Goal: Task Accomplishment & Management: Use online tool/utility

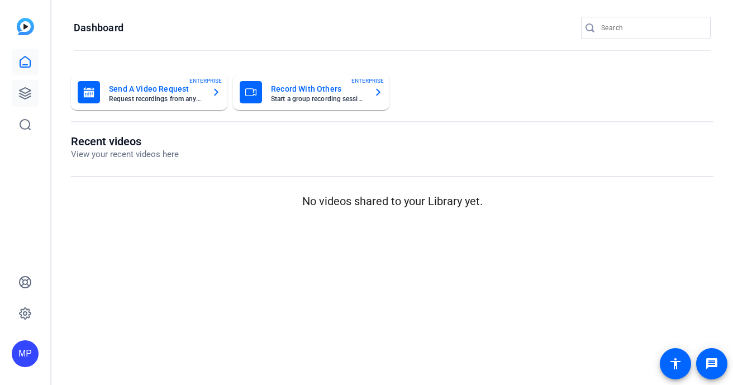
click at [34, 93] on link at bounding box center [25, 93] width 27 height 27
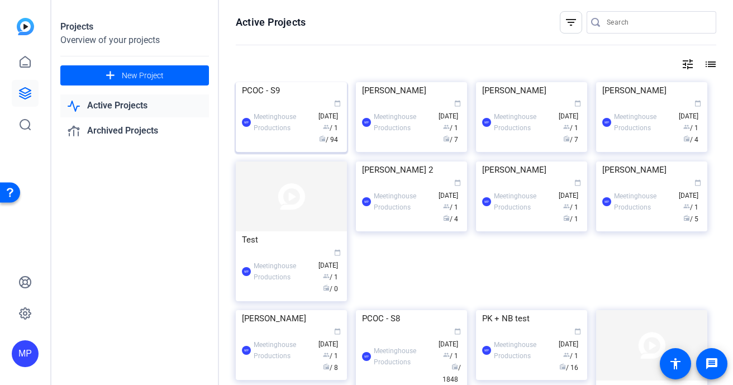
click at [283, 82] on img at bounding box center [291, 82] width 111 height 0
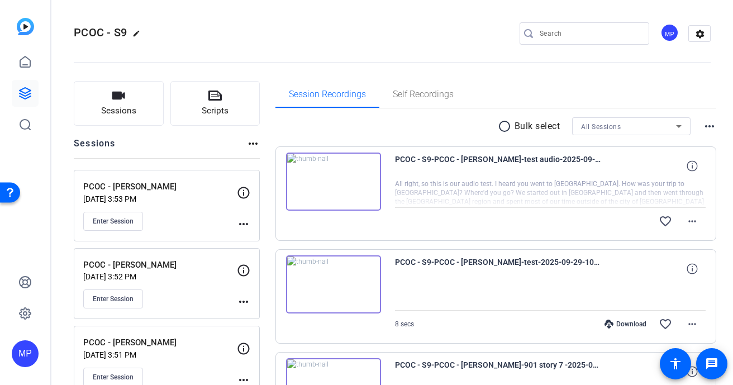
click at [337, 184] on img at bounding box center [333, 182] width 95 height 58
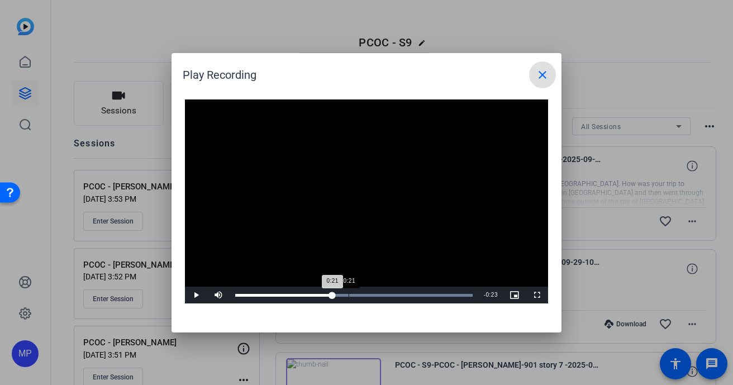
drag, startPoint x: 295, startPoint y: 294, endPoint x: 348, endPoint y: 294, distance: 53.1
click at [349, 294] on div "0:21" at bounding box center [349, 295] width 1 height 3
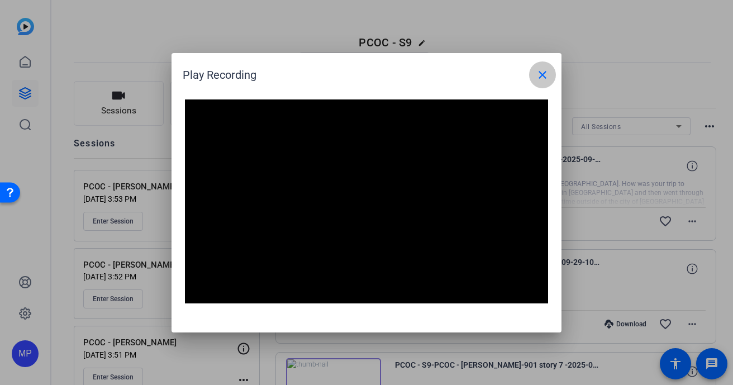
click at [538, 73] on mat-icon "close" at bounding box center [542, 74] width 13 height 13
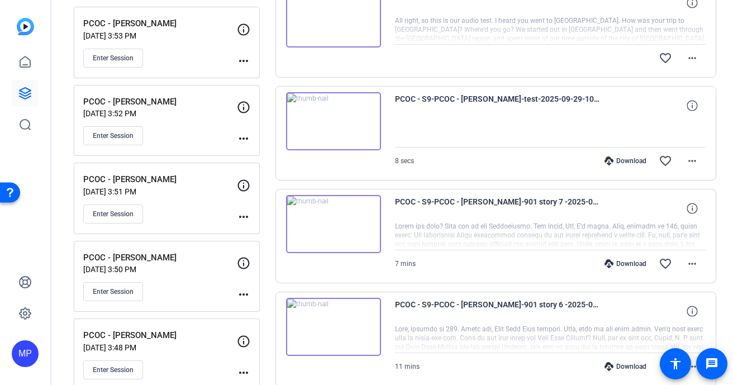
scroll to position [92, 0]
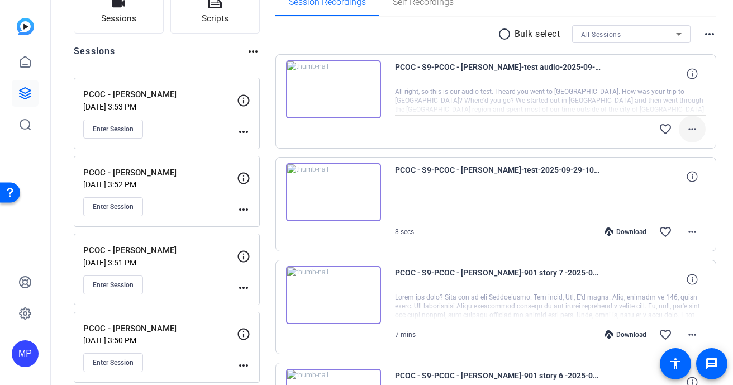
click at [693, 124] on mat-icon "more_horiz" at bounding box center [692, 128] width 13 height 13
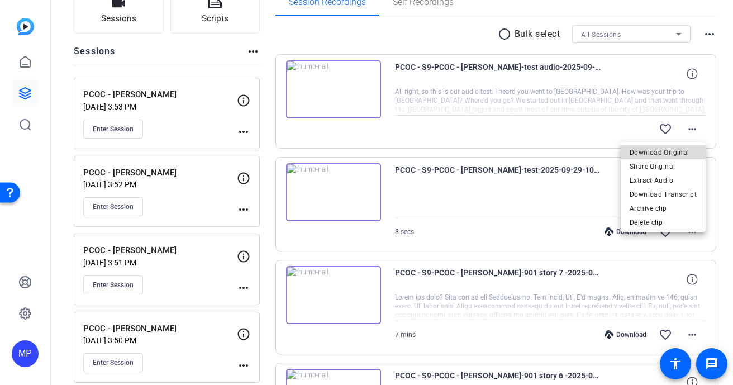
click at [679, 155] on span "Download Original" at bounding box center [663, 152] width 67 height 13
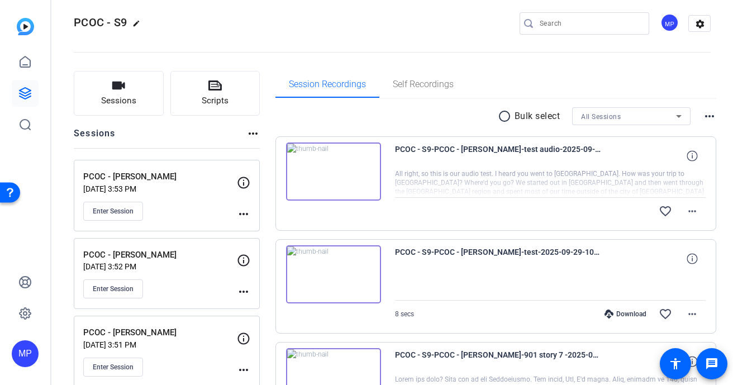
scroll to position [0, 0]
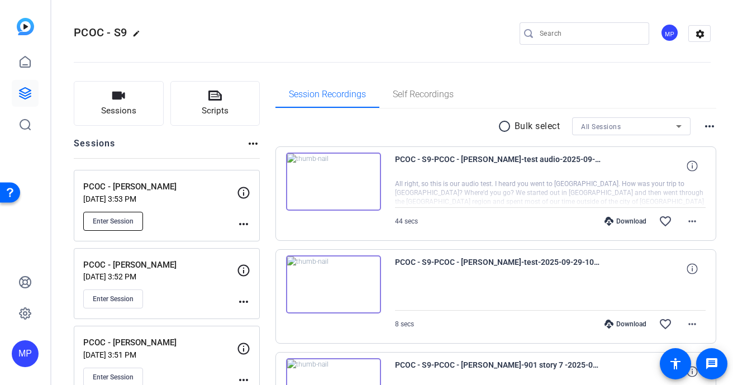
click at [132, 217] on span "Enter Session" at bounding box center [113, 221] width 41 height 9
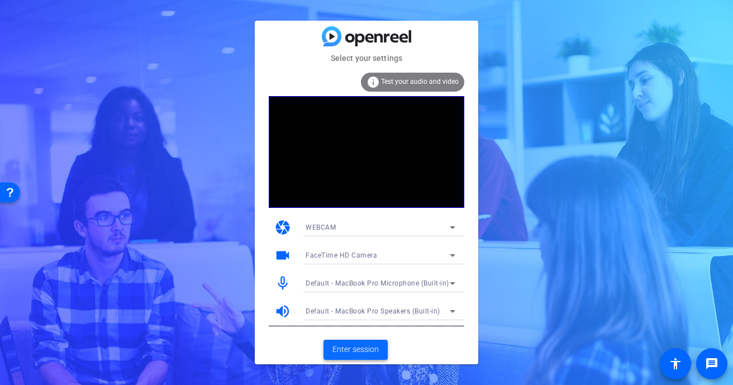
click at [355, 347] on span "Enter session" at bounding box center [355, 350] width 46 height 12
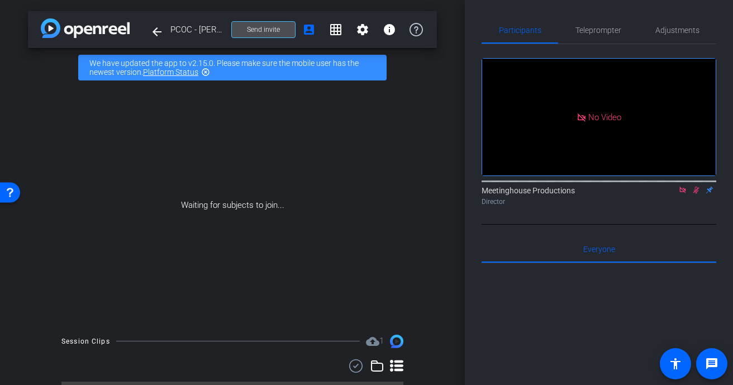
click at [270, 30] on span "Send invite" at bounding box center [263, 29] width 33 height 9
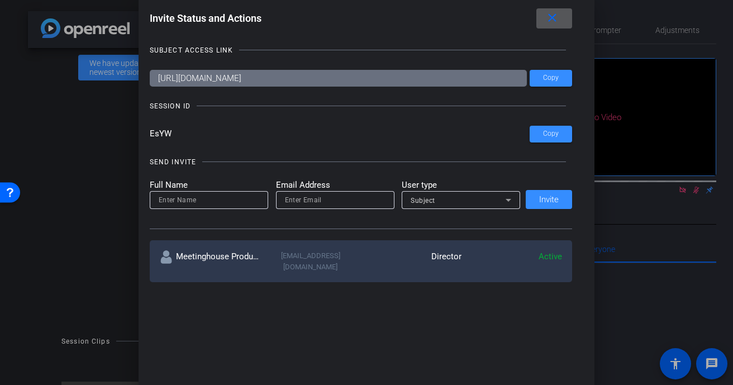
click at [96, 115] on div at bounding box center [366, 192] width 733 height 385
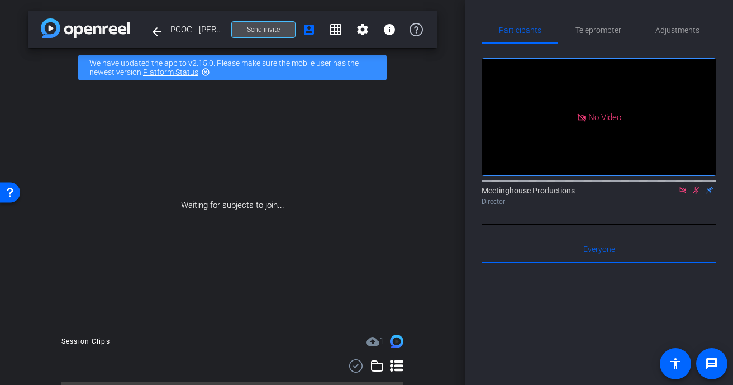
click at [258, 26] on span "Send invite" at bounding box center [263, 29] width 33 height 9
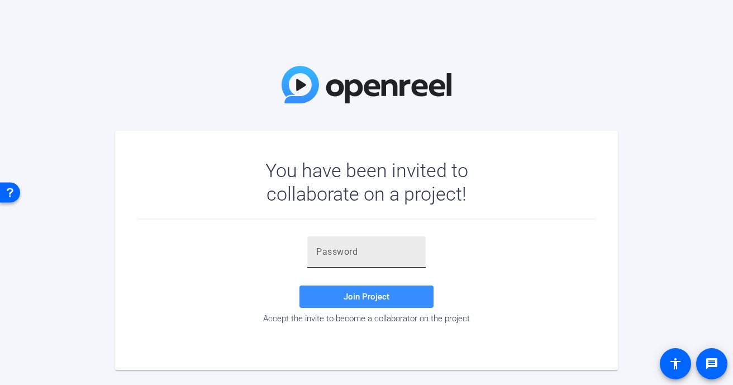
click at [334, 255] on input "text" at bounding box center [366, 251] width 101 height 13
paste input "R980+s"
type input "R980+s"
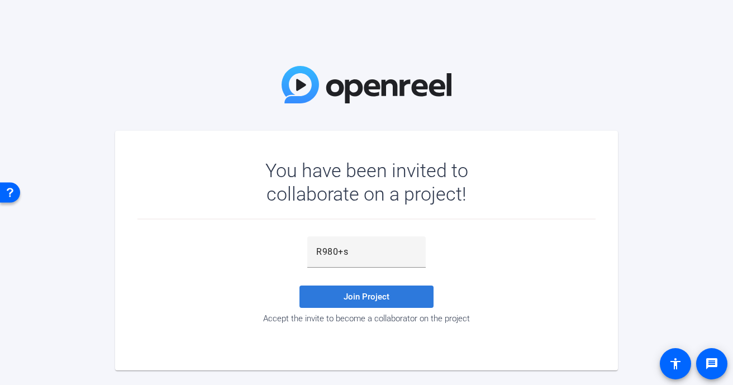
click at [334, 306] on span at bounding box center [366, 296] width 134 height 27
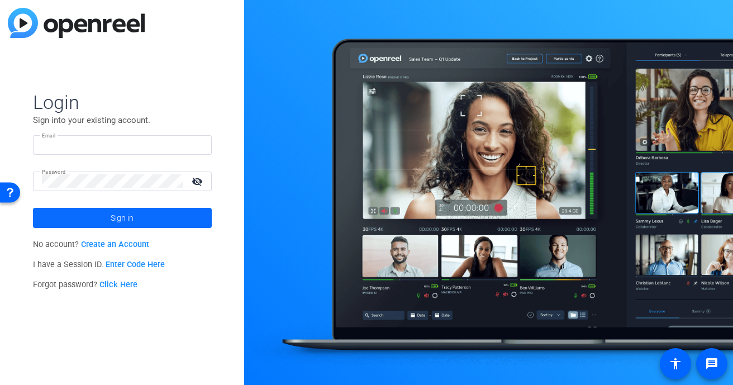
type input "[EMAIL_ADDRESS][DOMAIN_NAME]"
click at [116, 223] on span "Sign in" at bounding box center [122, 218] width 23 height 28
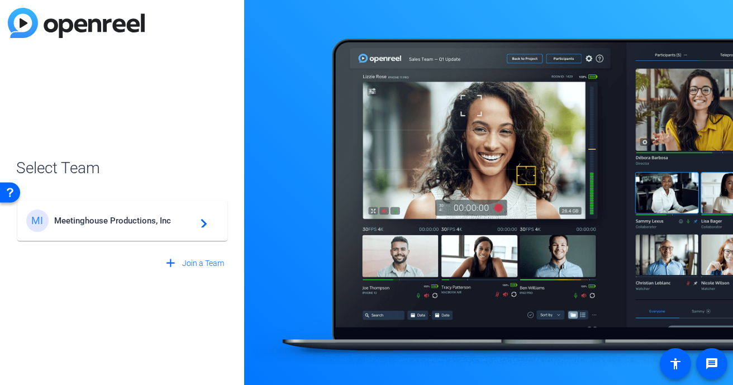
click at [134, 216] on span "Meetinghouse Productions, Inc" at bounding box center [124, 221] width 140 height 10
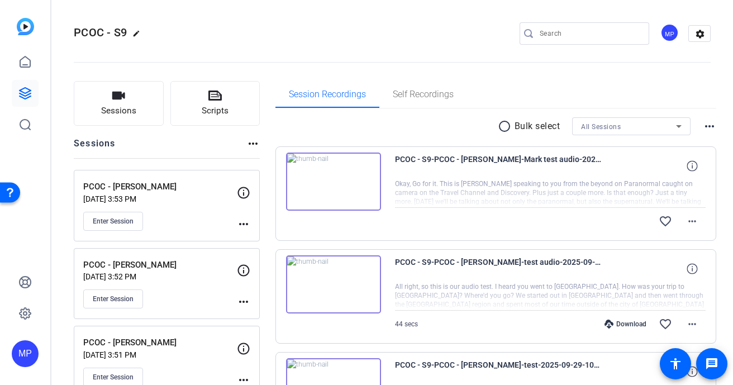
click at [345, 188] on img at bounding box center [333, 182] width 95 height 58
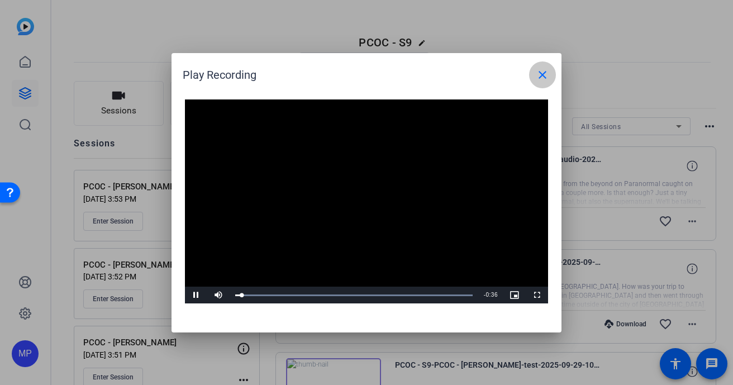
click at [542, 80] on mat-icon "close" at bounding box center [542, 74] width 13 height 13
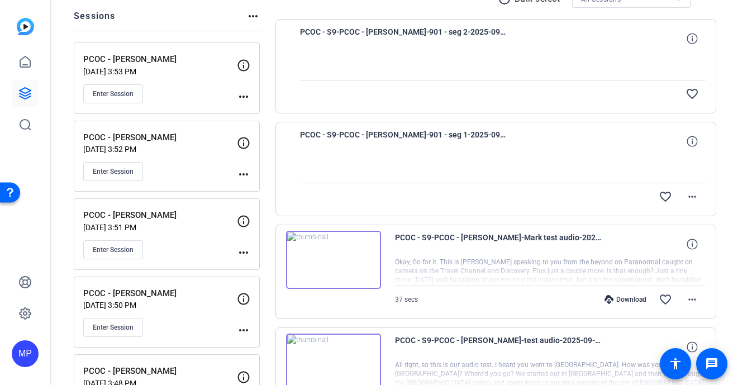
scroll to position [125, 0]
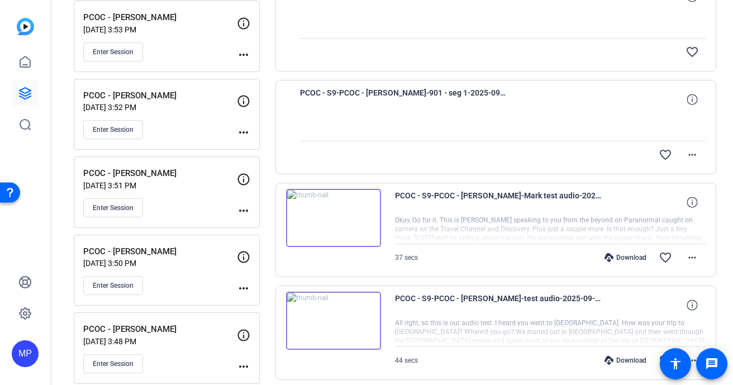
scroll to position [193, 0]
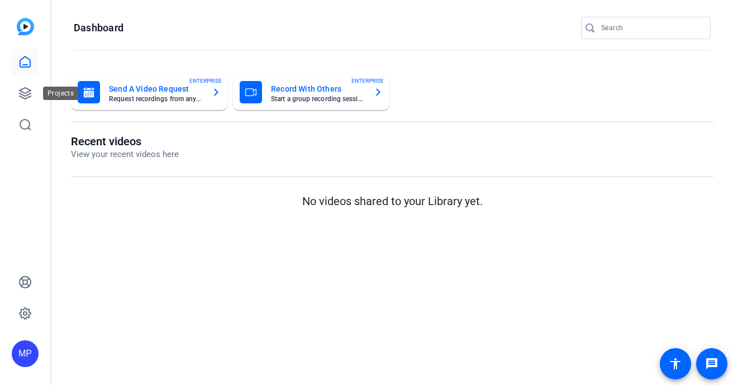
click at [14, 73] on link at bounding box center [25, 62] width 27 height 27
click at [19, 89] on icon at bounding box center [24, 93] width 13 height 13
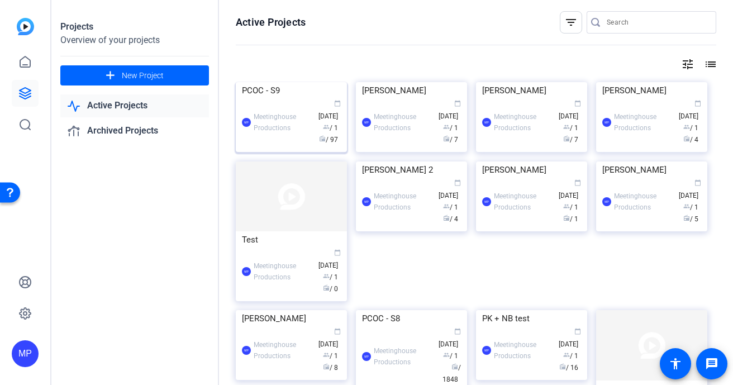
click at [290, 82] on img at bounding box center [291, 82] width 111 height 0
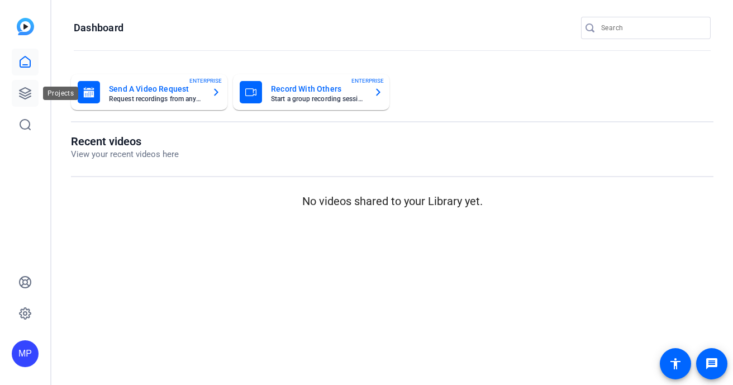
click at [35, 91] on link at bounding box center [25, 93] width 27 height 27
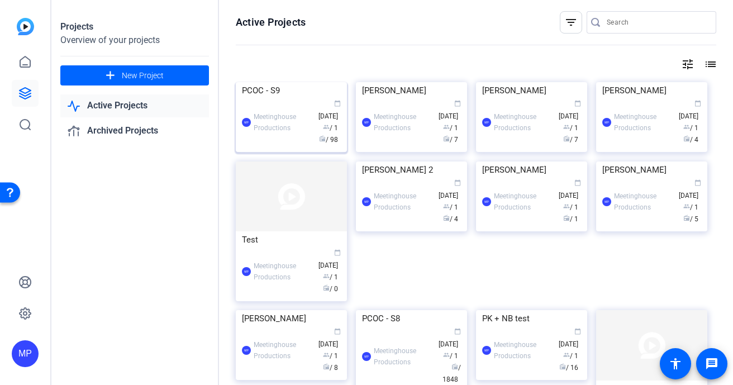
click at [267, 82] on img at bounding box center [291, 82] width 111 height 0
